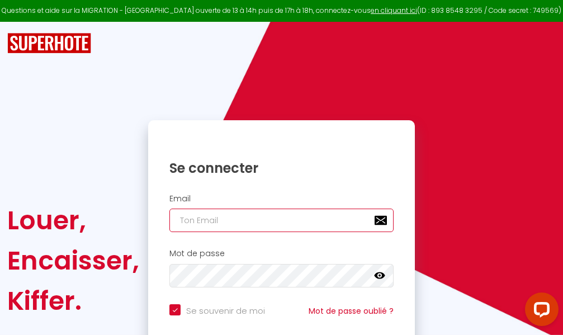
click at [270, 220] on input "email" at bounding box center [281, 220] width 224 height 23
type input "m"
checkbox input "true"
type input "ma"
checkbox input "true"
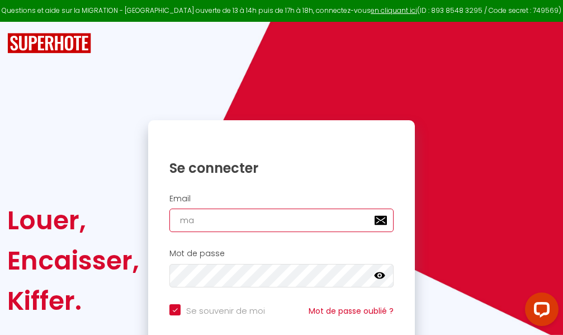
type input "mar"
checkbox input "true"
type input "marc"
checkbox input "true"
type input "marcd"
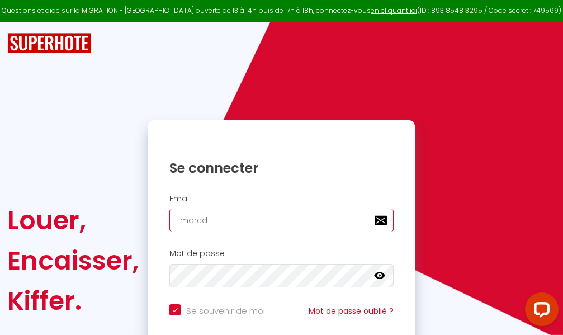
checkbox input "true"
type input "marcdp"
checkbox input "true"
type input "marcdpo"
checkbox input "true"
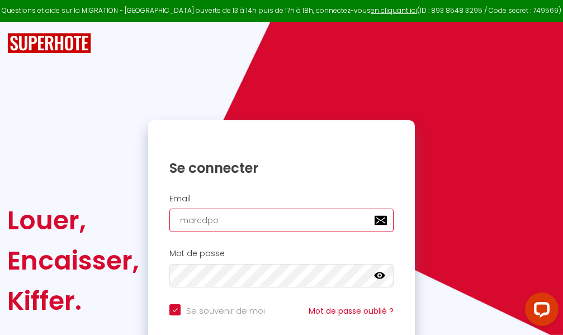
type input "marcdpoz"
checkbox input "true"
type input "marcdpoz."
checkbox input "true"
type input "marcdpoz.l"
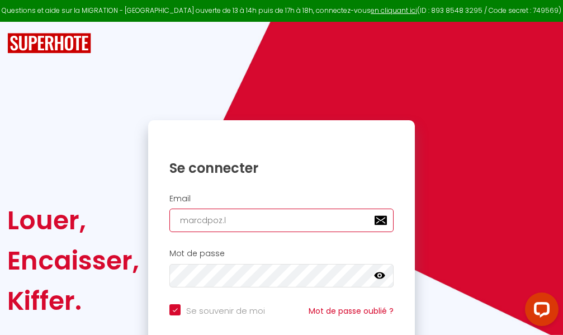
checkbox input "true"
type input "marcdpoz.lo"
checkbox input "true"
type input "marcdpoz.loc"
checkbox input "true"
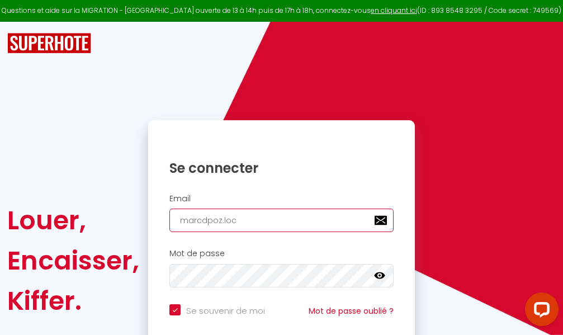
type input "marcdpoz.loca"
checkbox input "true"
type input "marcdpoz.locat"
checkbox input "true"
type input "marcdpoz.locati"
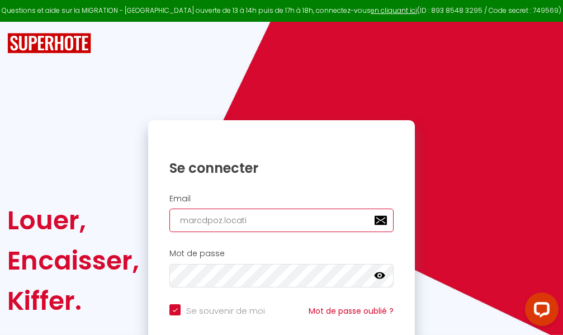
checkbox input "true"
type input "marcdpoz.locatio"
checkbox input "true"
type input "marcdpoz.location"
checkbox input "true"
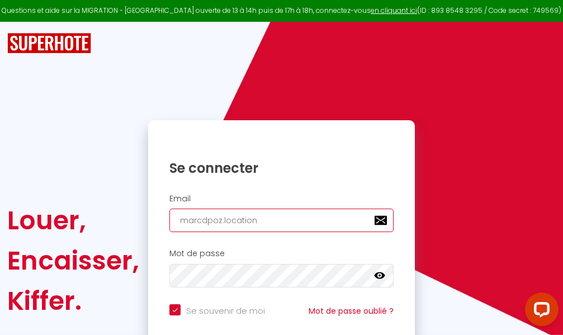
type input "marcdpoz.location@"
checkbox input "true"
type input "marcdpoz.location@g"
checkbox input "true"
type input "marcdpoz.location@gm"
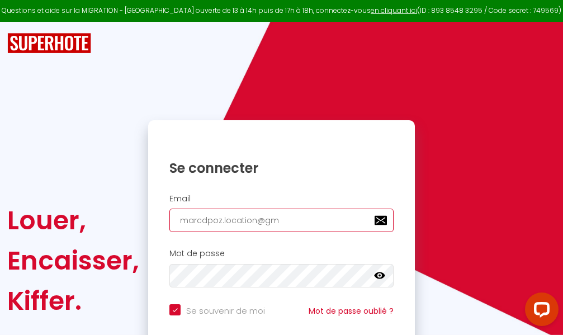
checkbox input "true"
type input "marcdpoz.location@gma"
checkbox input "true"
type input "marcdpoz.location@gmai"
checkbox input "true"
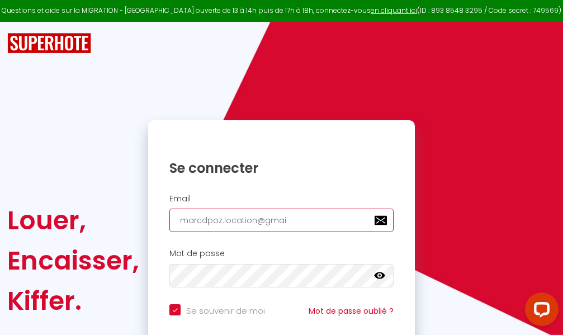
type input "[EMAIL_ADDRESS]"
checkbox input "true"
type input "[EMAIL_ADDRESS]."
checkbox input "true"
type input "marcdpoz.location@gmail.c"
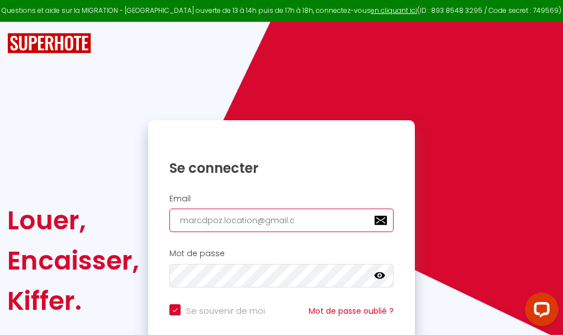
checkbox input "true"
type input "[EMAIL_ADDRESS][DOMAIN_NAME]"
checkbox input "true"
type input "[EMAIL_ADDRESS][DOMAIN_NAME]"
checkbox input "true"
